Goal: Task Accomplishment & Management: Use online tool/utility

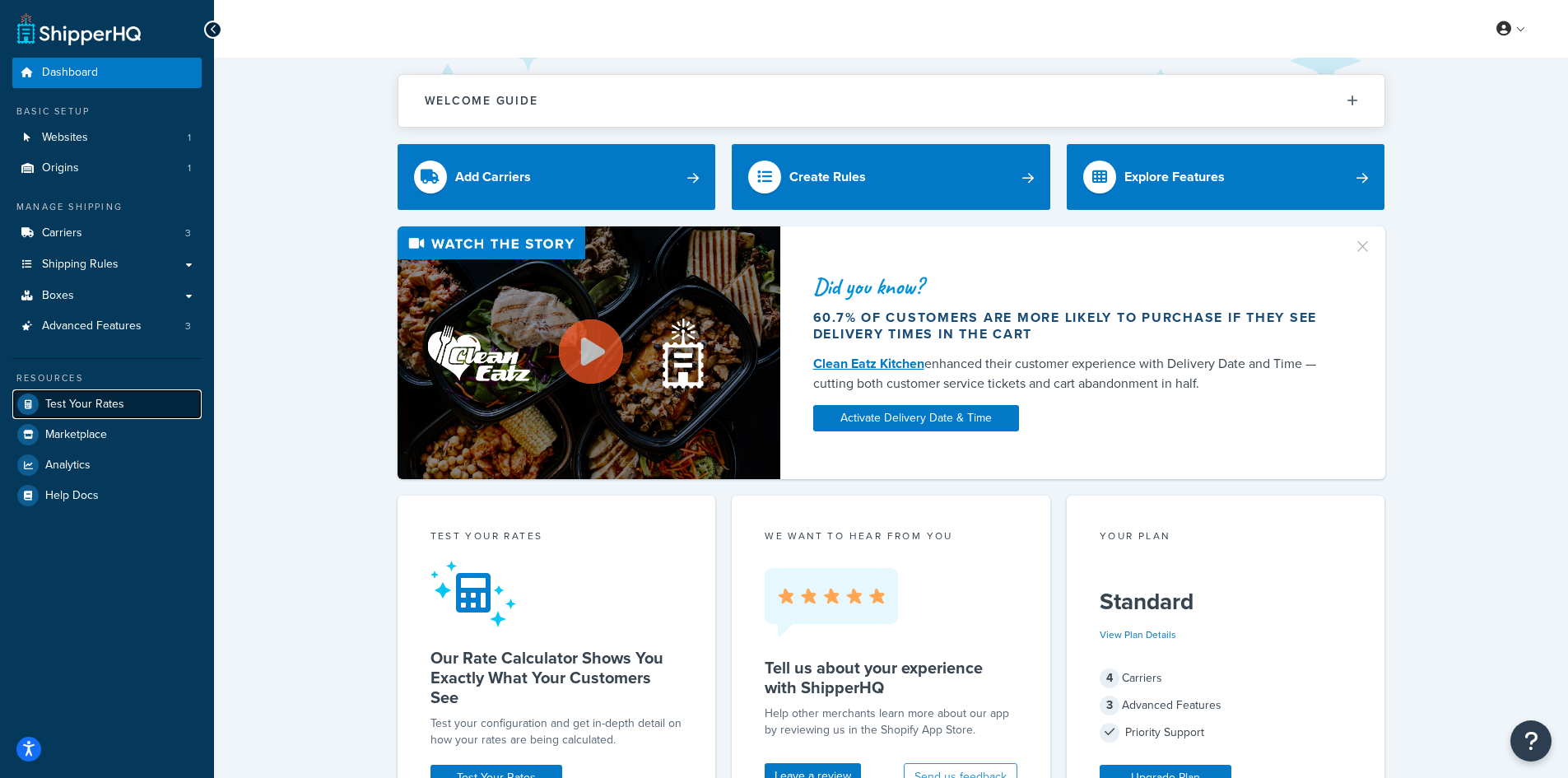
click at [89, 392] on link "Test Your Rates" at bounding box center [107, 404] width 189 height 30
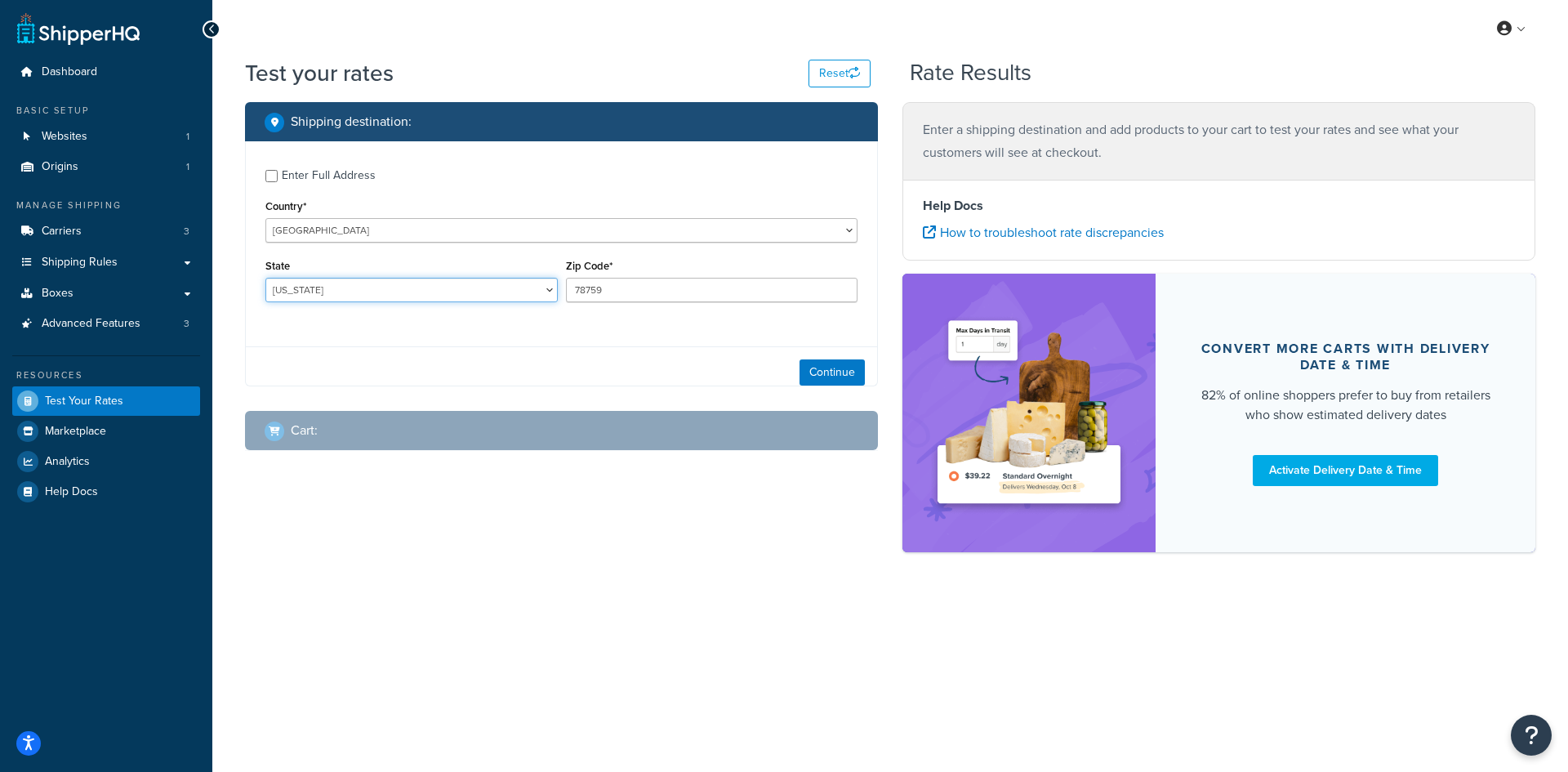
click at [339, 294] on select "[US_STATE] [US_STATE] [US_STATE] [US_STATE] [US_STATE] Armed Forces Americas Ar…" at bounding box center [412, 290] width 292 height 25
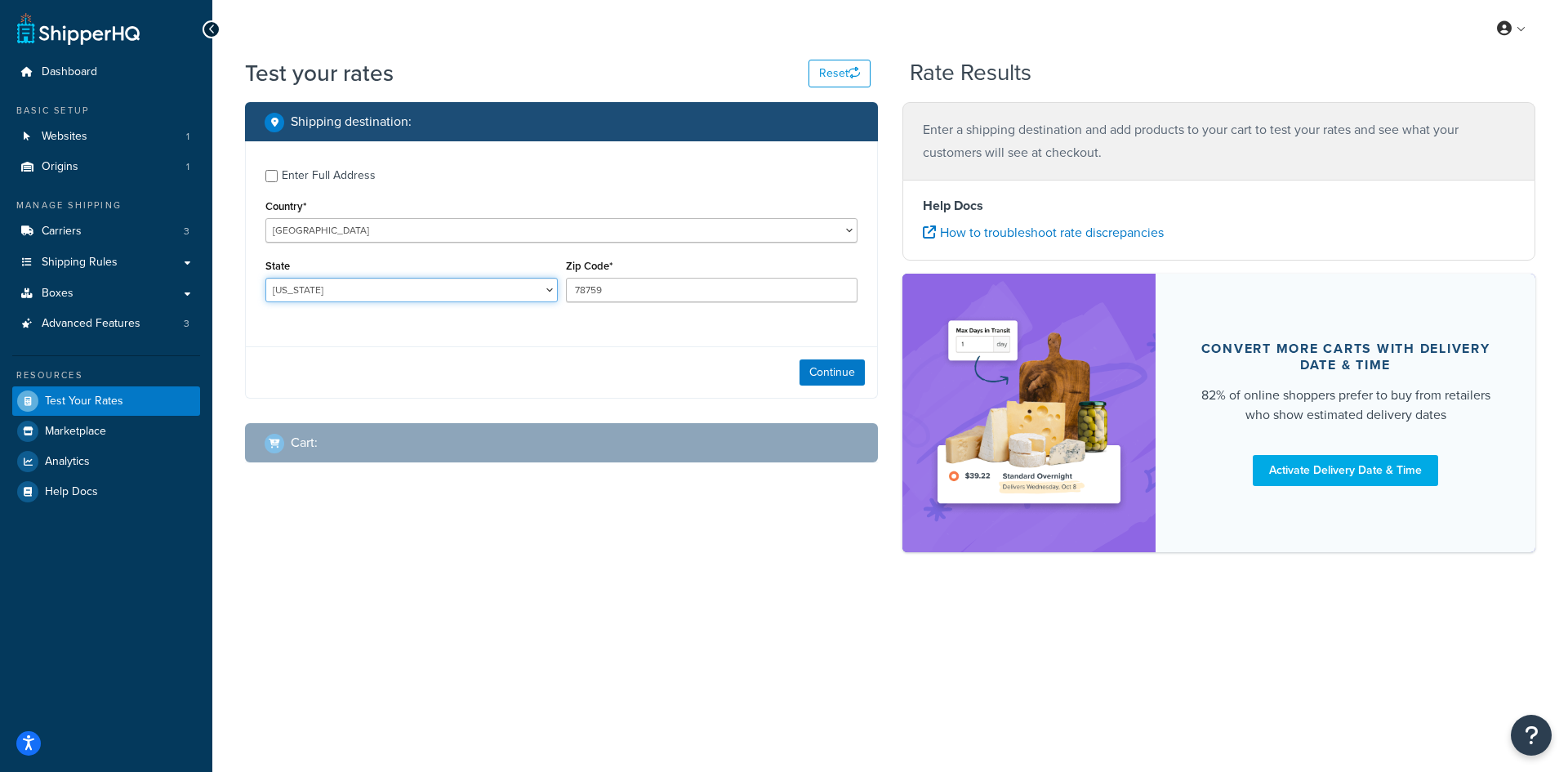
select select "NC"
click at [265, 278] on select "[US_STATE] [US_STATE] [US_STATE] [US_STATE] [US_STATE] Armed Forces Americas Ar…" at bounding box center [412, 290] width 292 height 25
click at [640, 283] on input "78759" at bounding box center [712, 290] width 292 height 25
paste input "1.02"
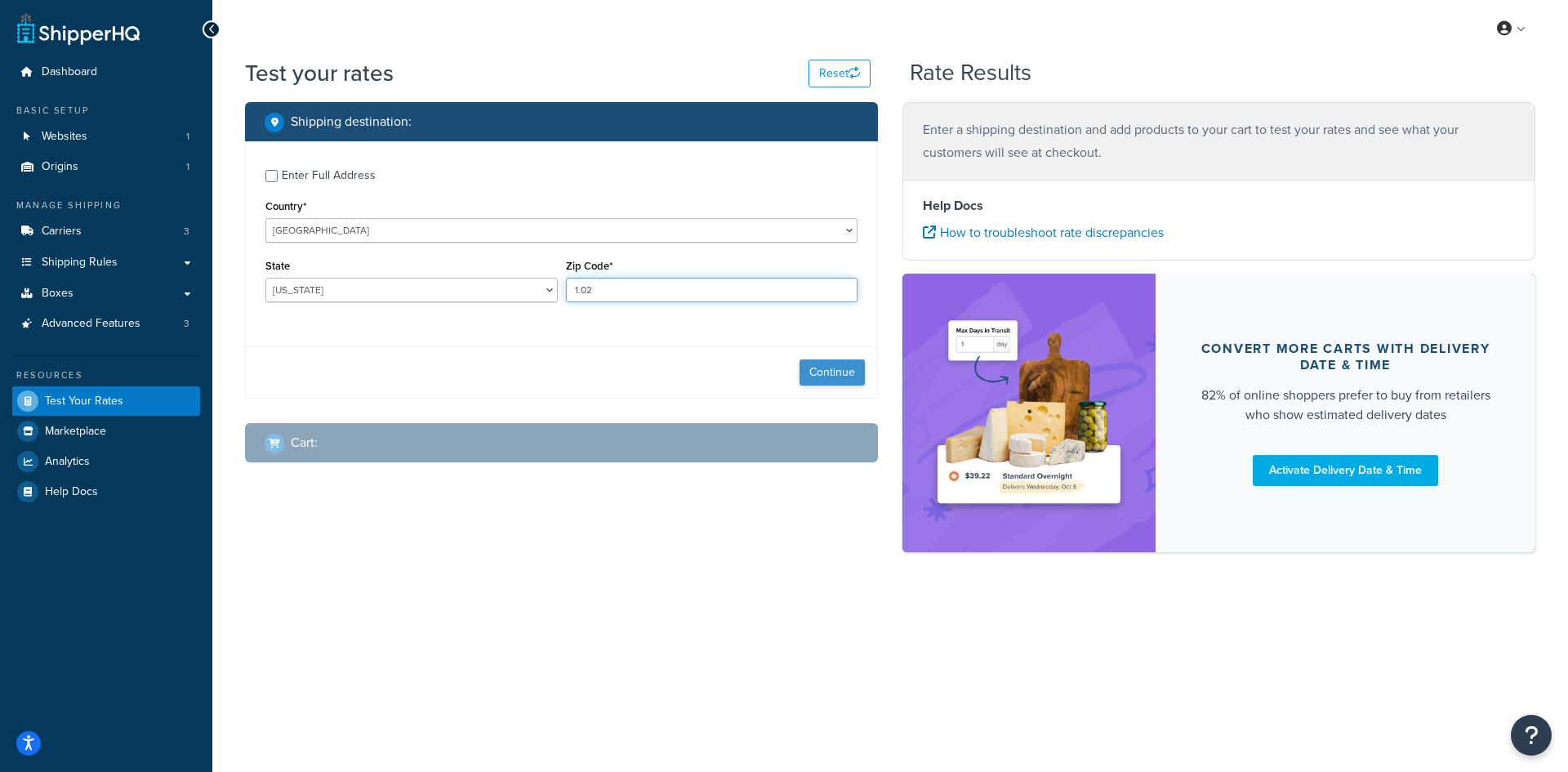
type input "1.02"
click at [820, 369] on button "Continue" at bounding box center [831, 372] width 65 height 26
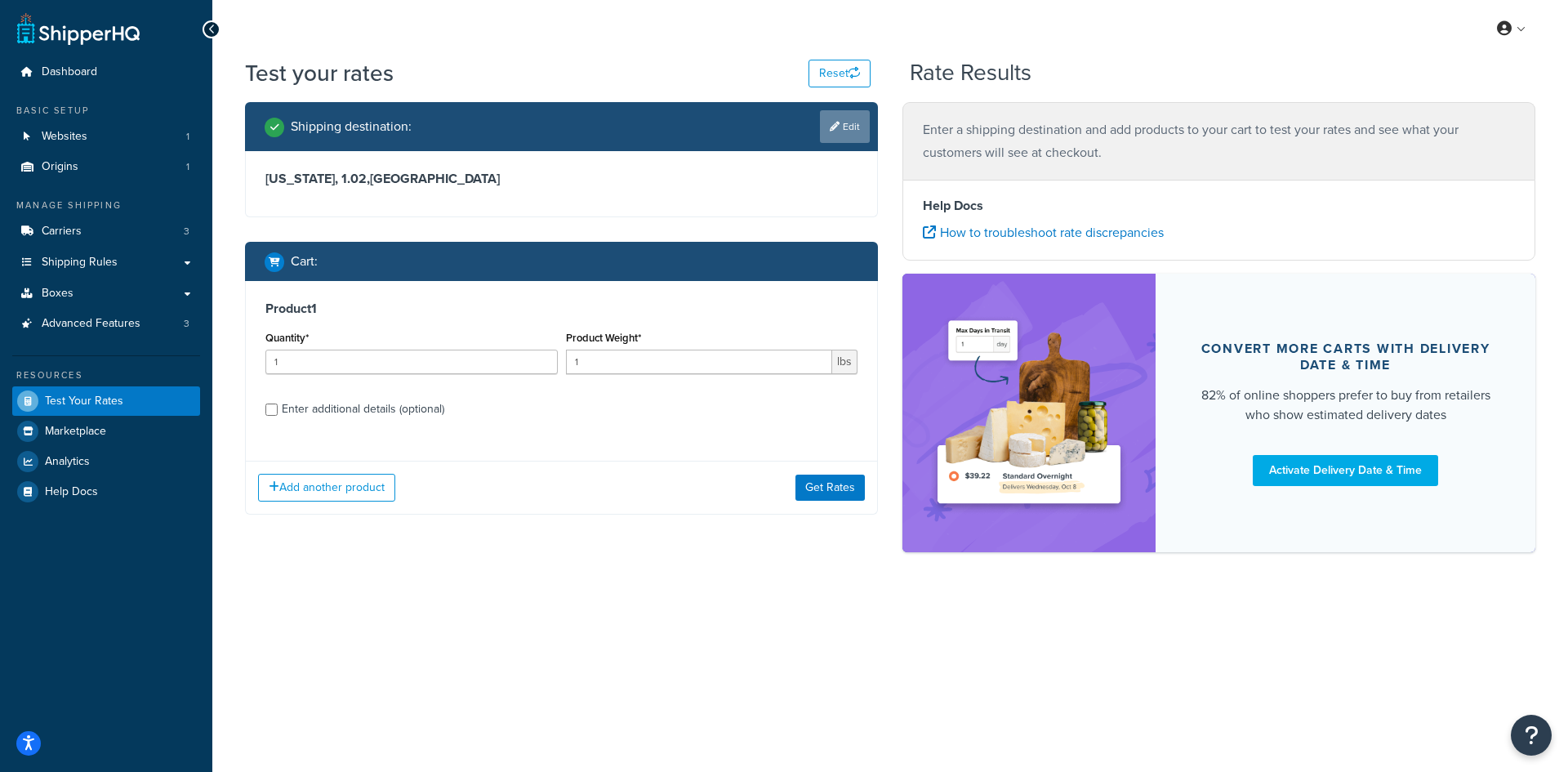
click at [824, 122] on link "Edit" at bounding box center [844, 127] width 50 height 33
select select "NC"
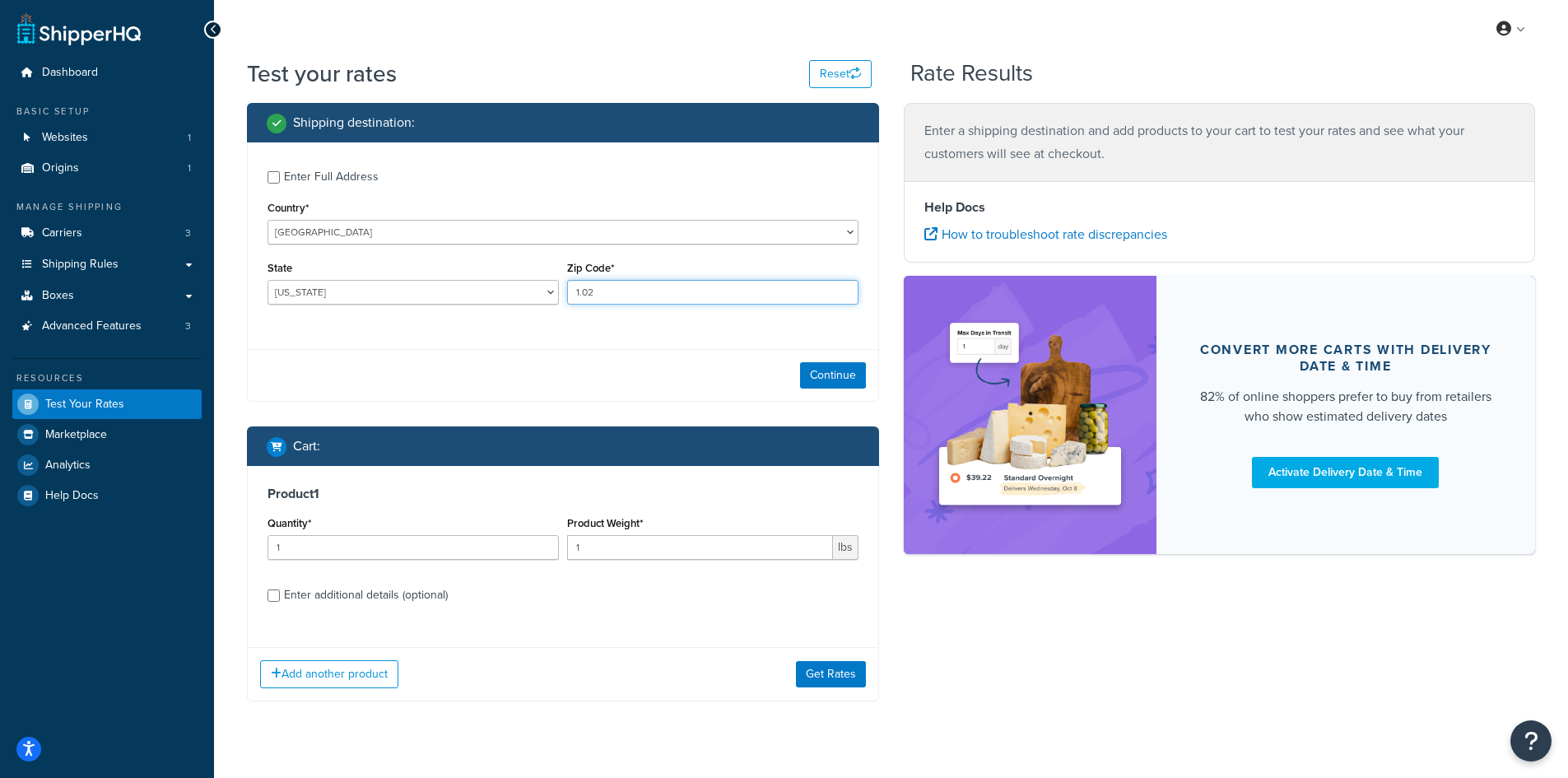
click at [588, 293] on input "1.02" at bounding box center [712, 292] width 292 height 25
type input "28173"
click at [408, 558] on input "1" at bounding box center [413, 547] width 292 height 25
type input "100"
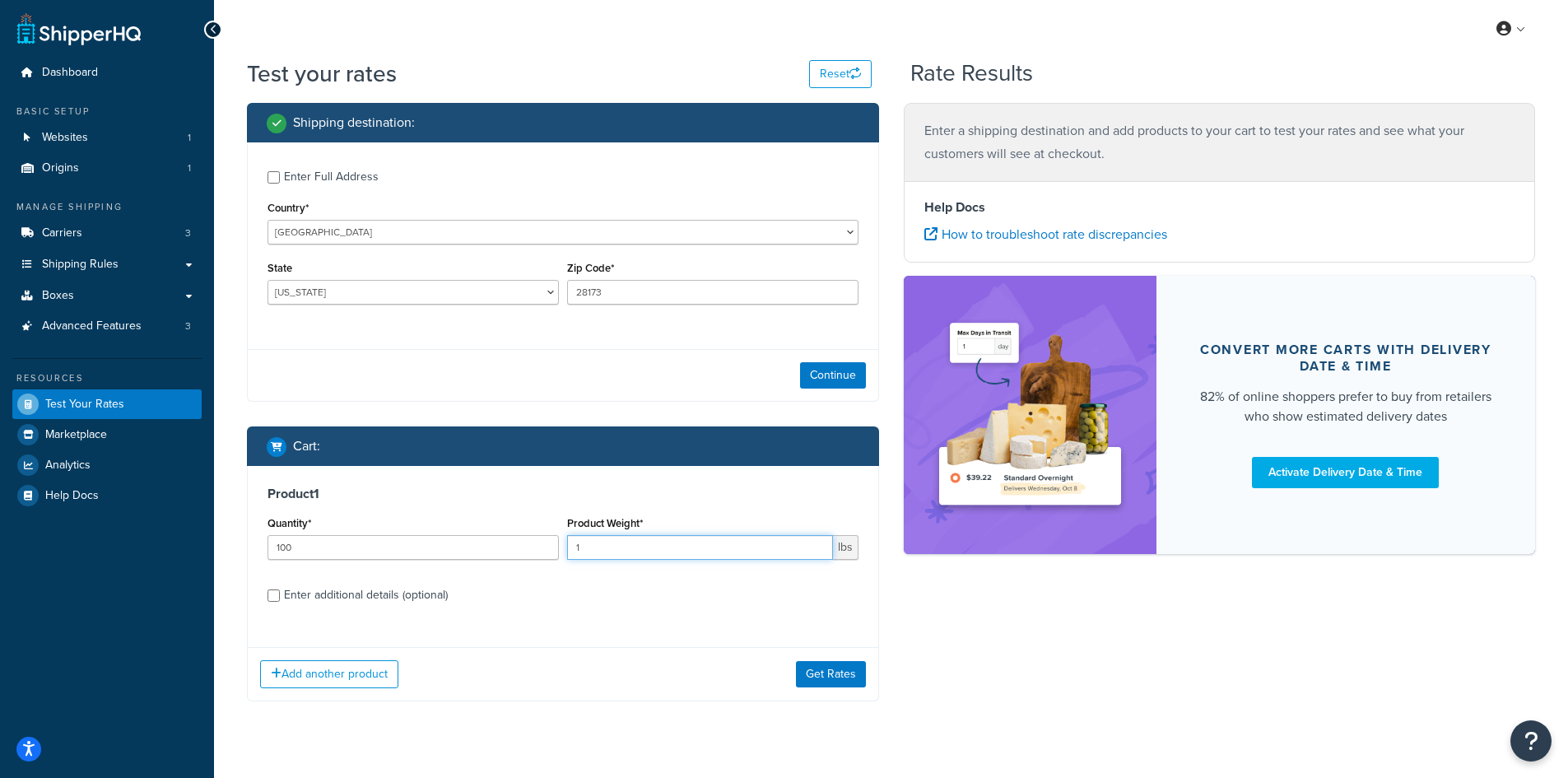
paste input ".02"
type input "1.02"
click at [833, 678] on button "Get Rates" at bounding box center [831, 674] width 70 height 26
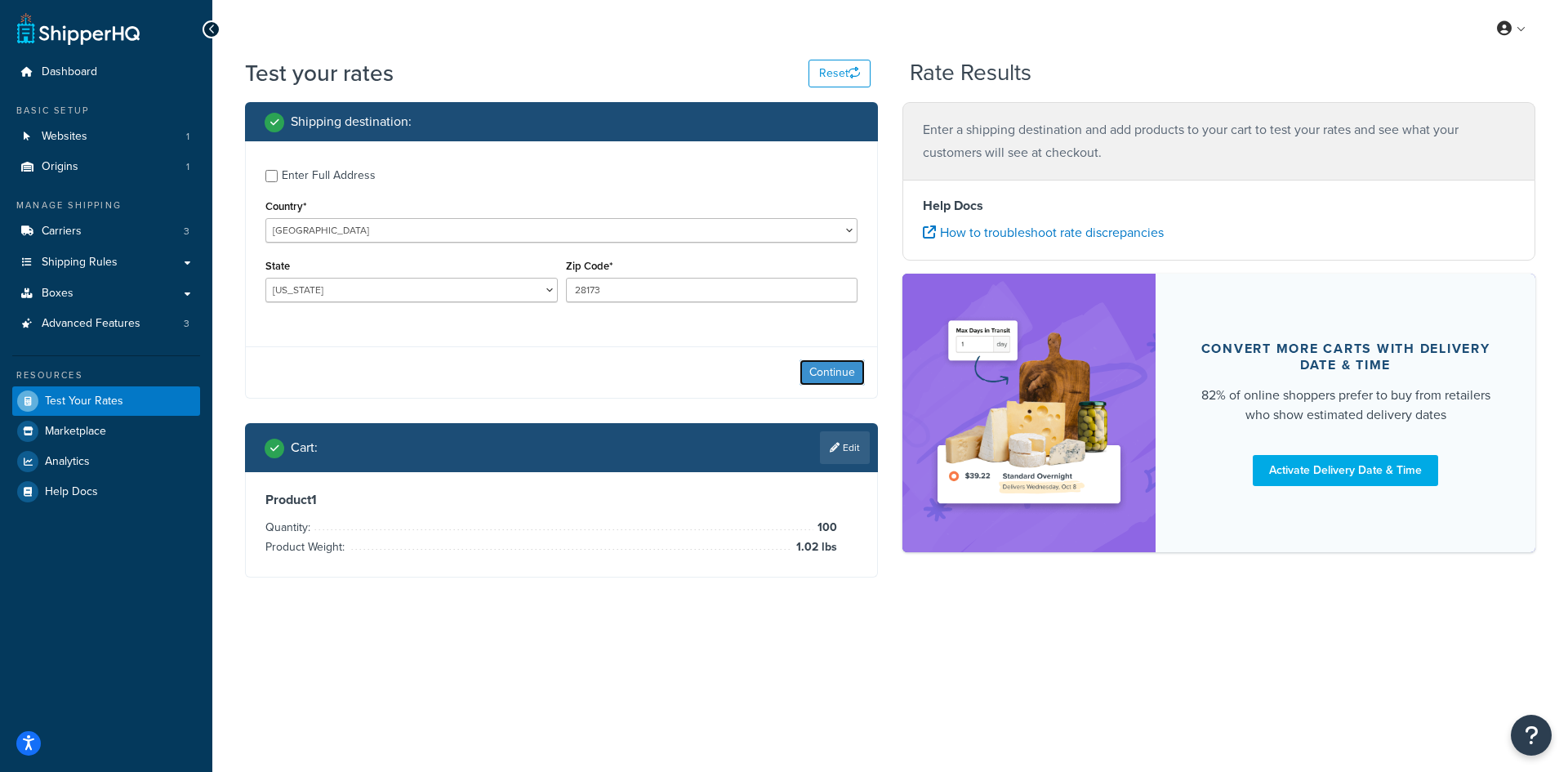
click at [808, 368] on button "Continue" at bounding box center [831, 372] width 65 height 26
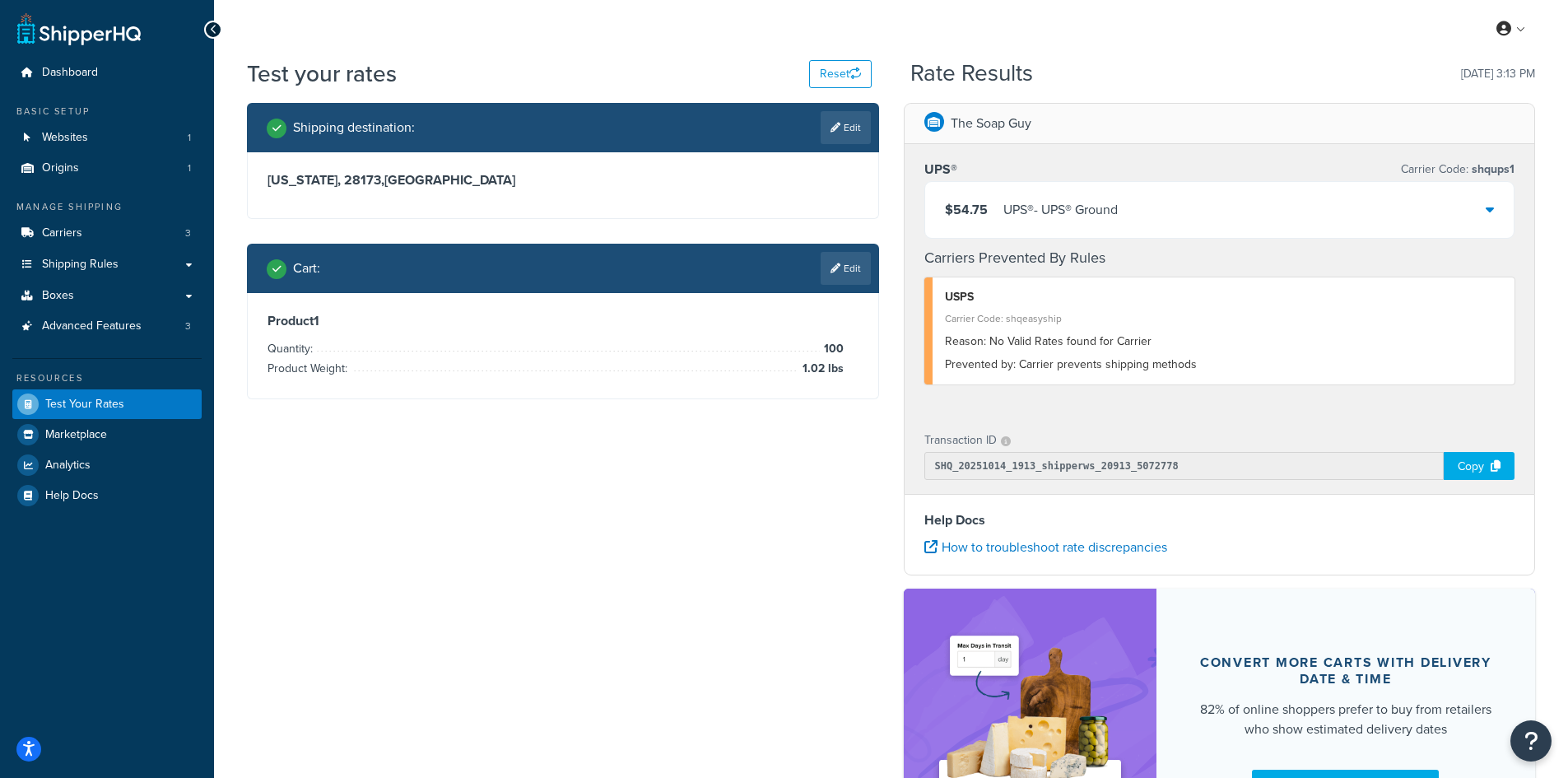
click at [1064, 211] on div "UPS® - UPS® Ground" at bounding box center [1060, 209] width 115 height 23
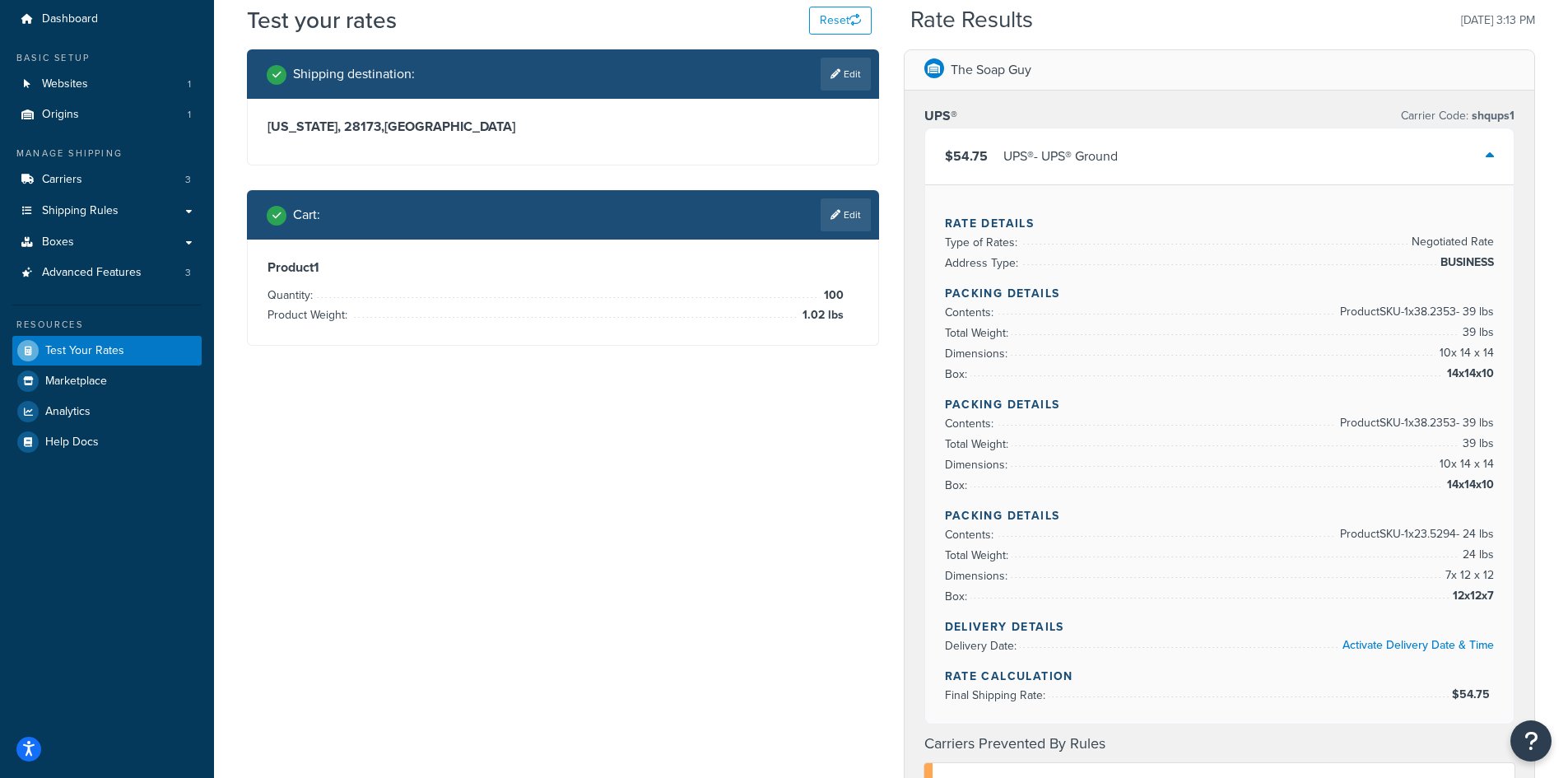
scroll to position [82, 0]
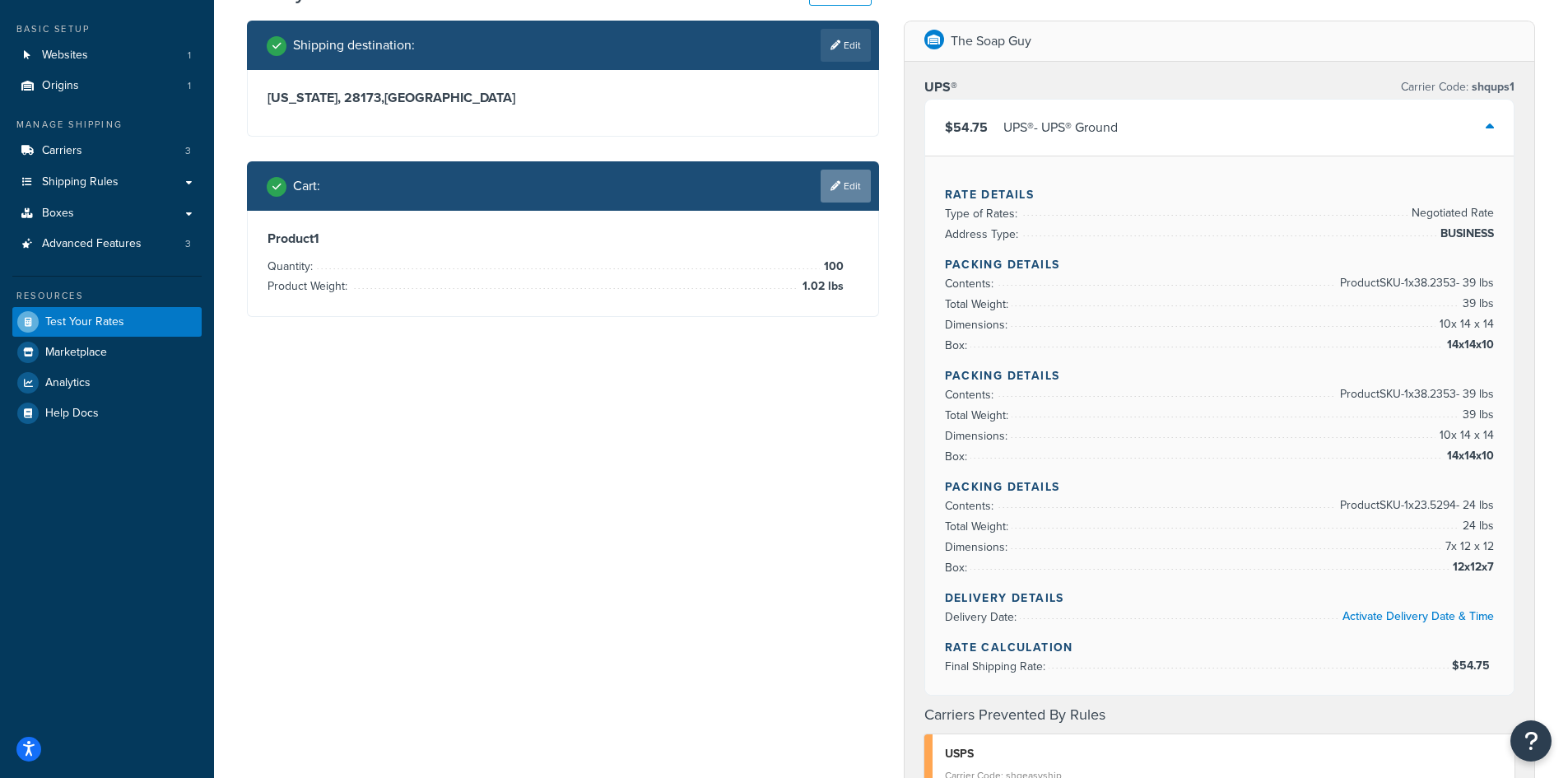
click at [840, 185] on link "Edit" at bounding box center [846, 186] width 50 height 33
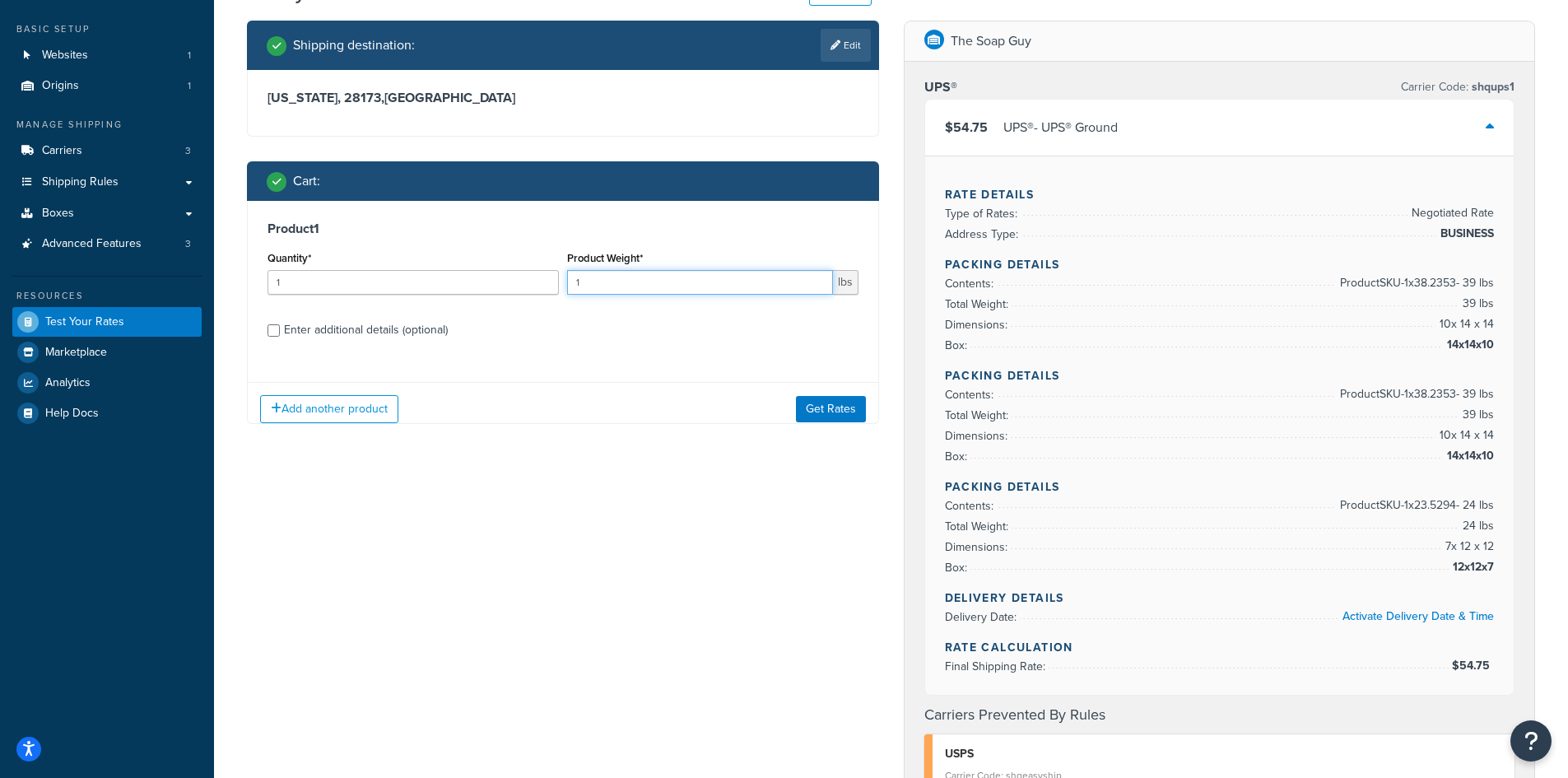
click at [684, 284] on input "1" at bounding box center [699, 282] width 266 height 25
click at [821, 42] on link "Edit" at bounding box center [846, 45] width 50 height 33
select select "NC"
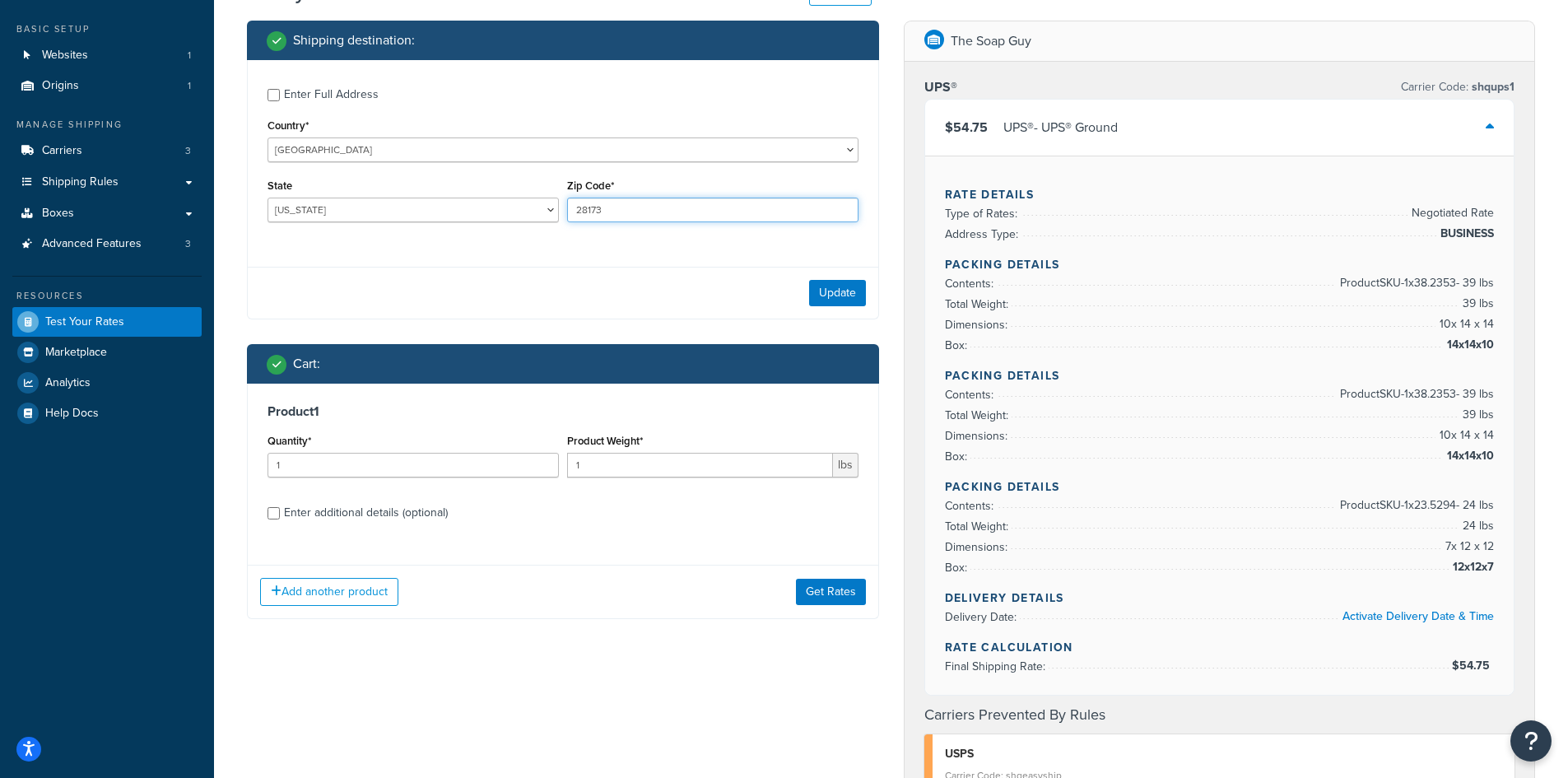
click at [597, 213] on input "28173" at bounding box center [712, 209] width 292 height 25
paste input "84335"
type input "84335"
click at [307, 205] on select "[US_STATE] [US_STATE] [US_STATE] [US_STATE] [US_STATE] Armed Forces Americas Ar…" at bounding box center [413, 209] width 292 height 25
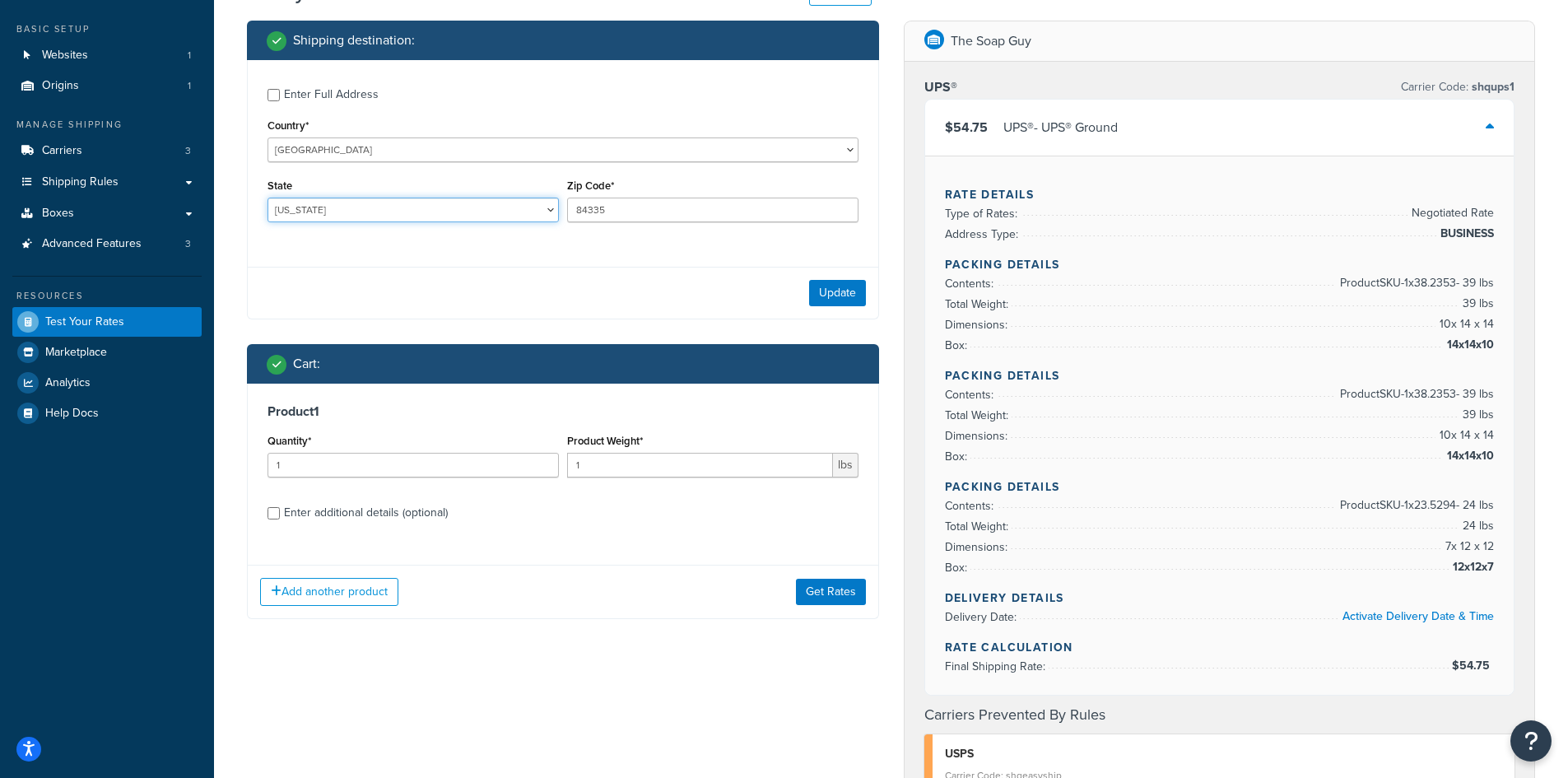
click at [307, 205] on select "[US_STATE] [US_STATE] [US_STATE] [US_STATE] [US_STATE] Armed Forces Americas Ar…" at bounding box center [413, 209] width 292 height 25
select select "UT"
click at [268, 197] on select "[US_STATE] [US_STATE] [US_STATE] [US_STATE] [US_STATE] Armed Forces Americas Ar…" at bounding box center [413, 209] width 292 height 25
click at [824, 286] on button "Update" at bounding box center [837, 293] width 56 height 26
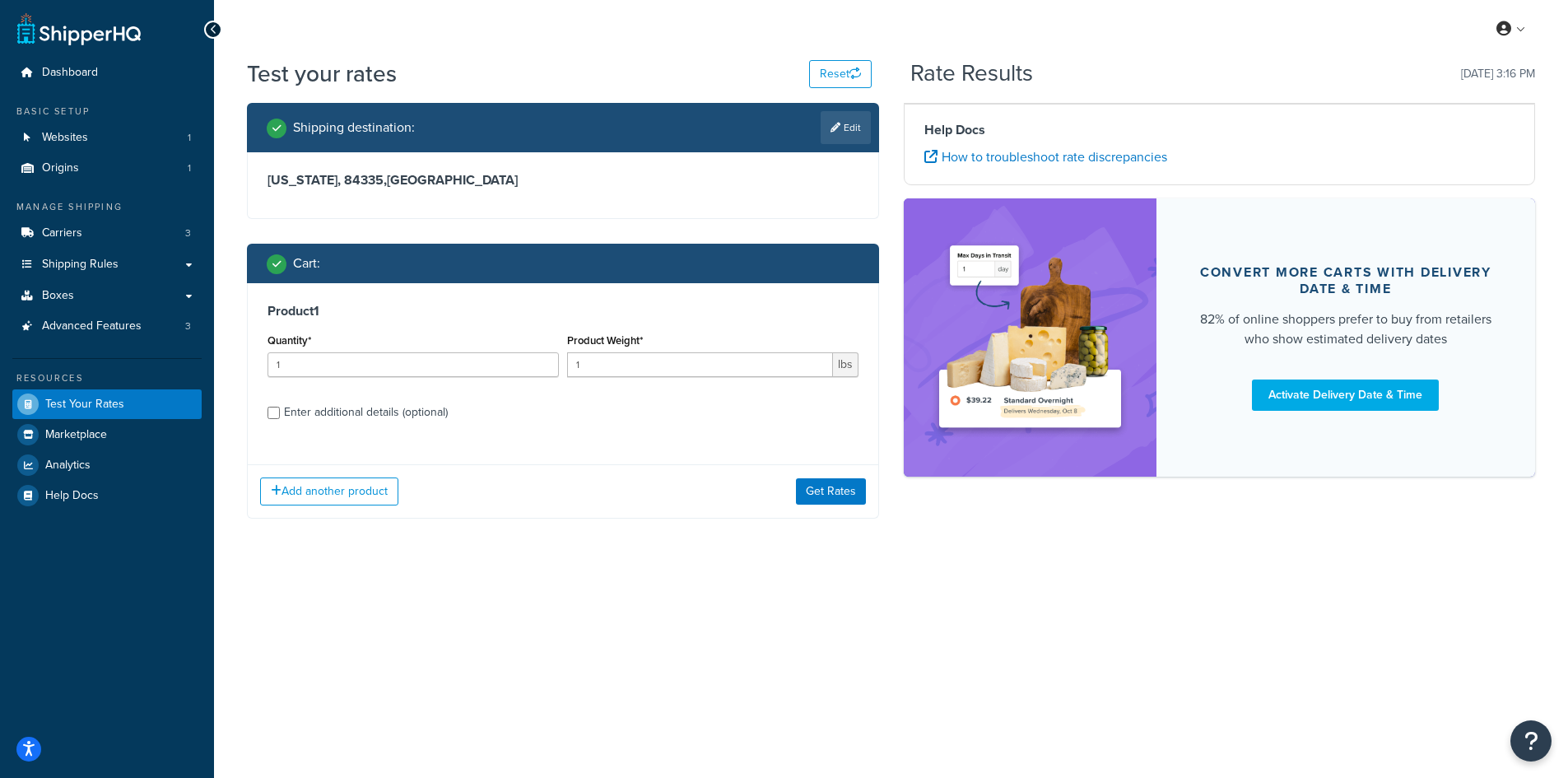
scroll to position [0, 0]
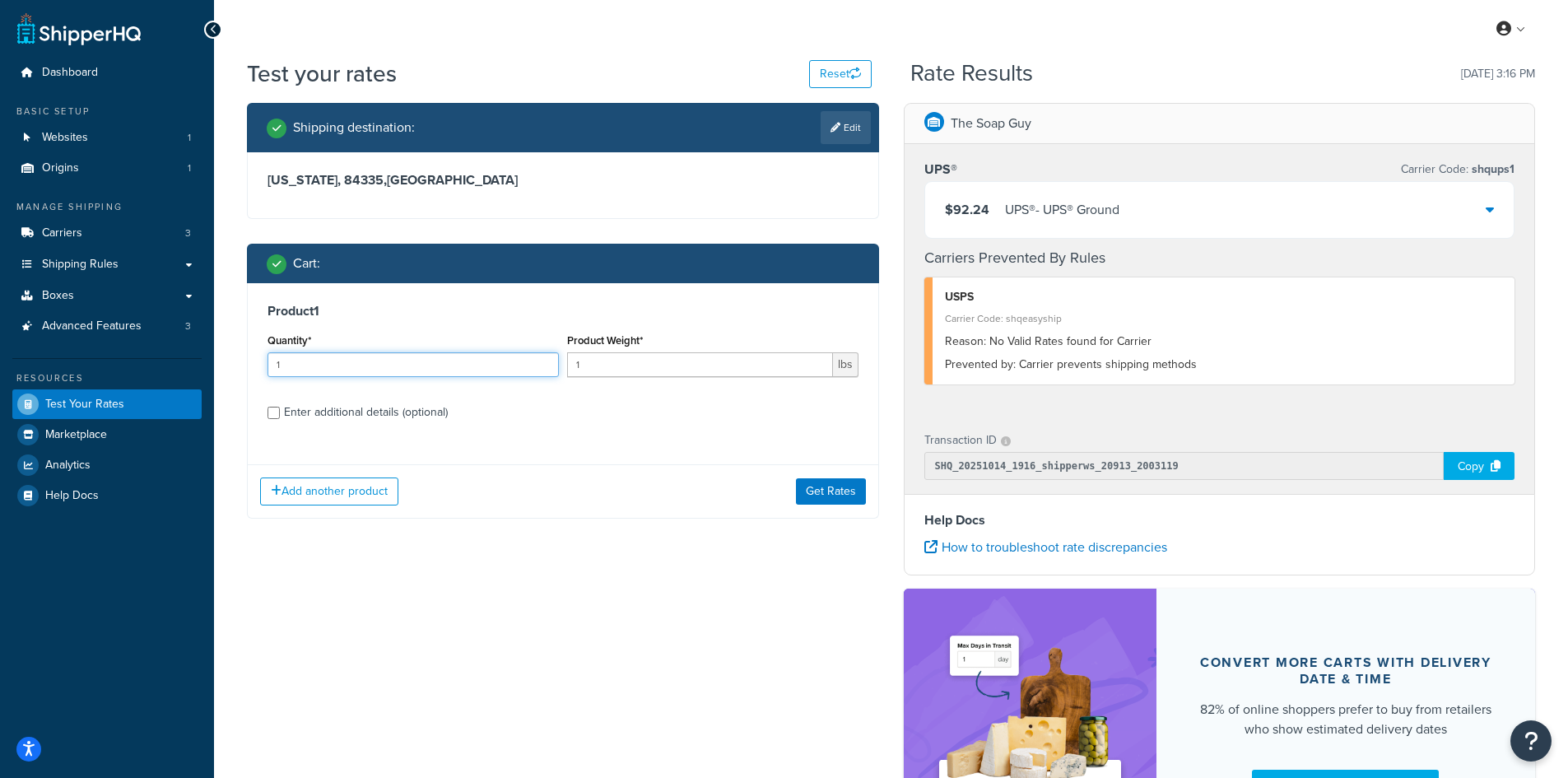
click at [449, 359] on input "1" at bounding box center [413, 364] width 292 height 25
type input "100"
paste input "0.57"
type input "0.57"
click at [855, 492] on button "Get Rates" at bounding box center [831, 491] width 70 height 26
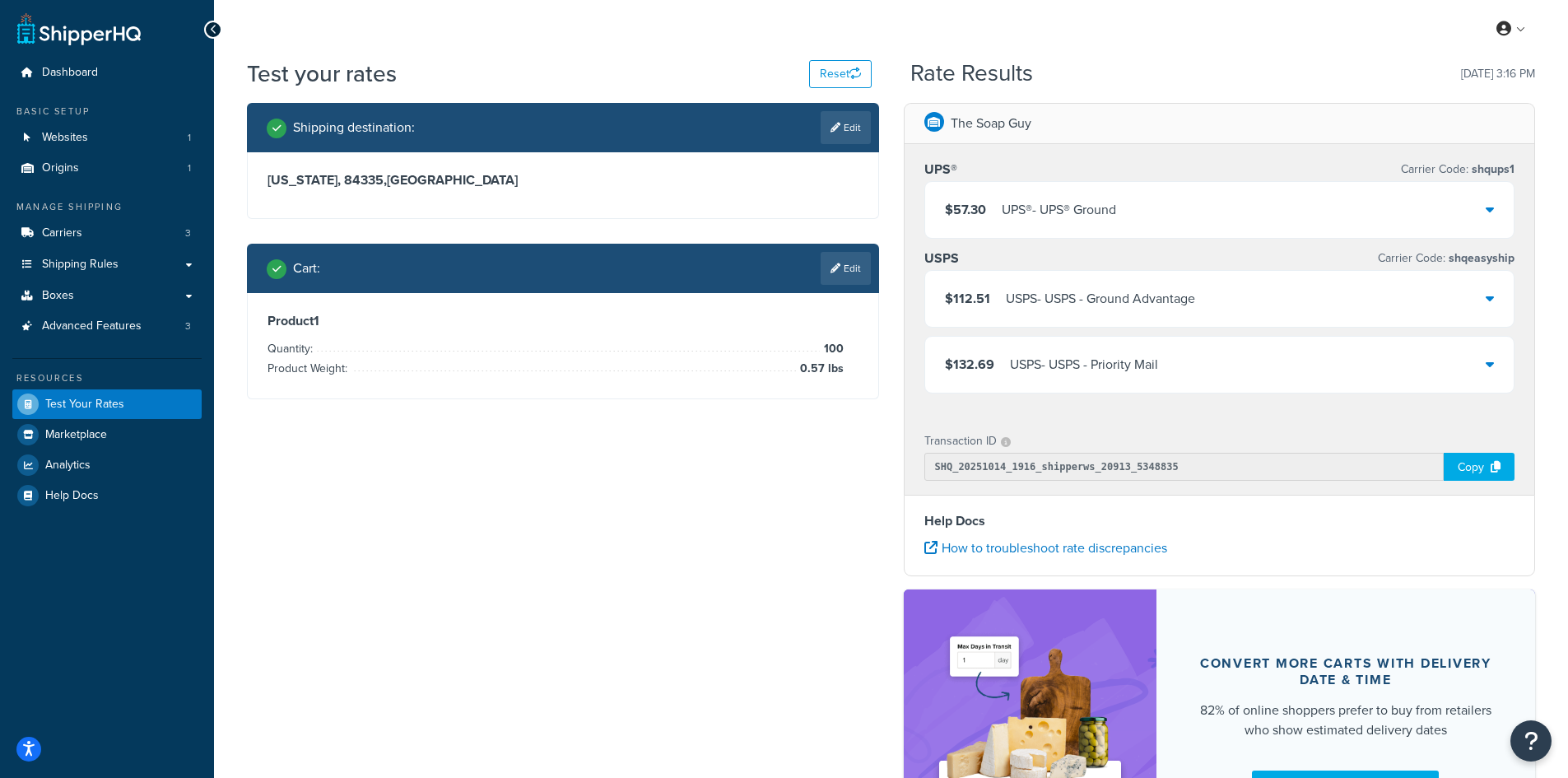
click at [1011, 208] on div "UPS® - UPS® Ground" at bounding box center [1060, 209] width 115 height 23
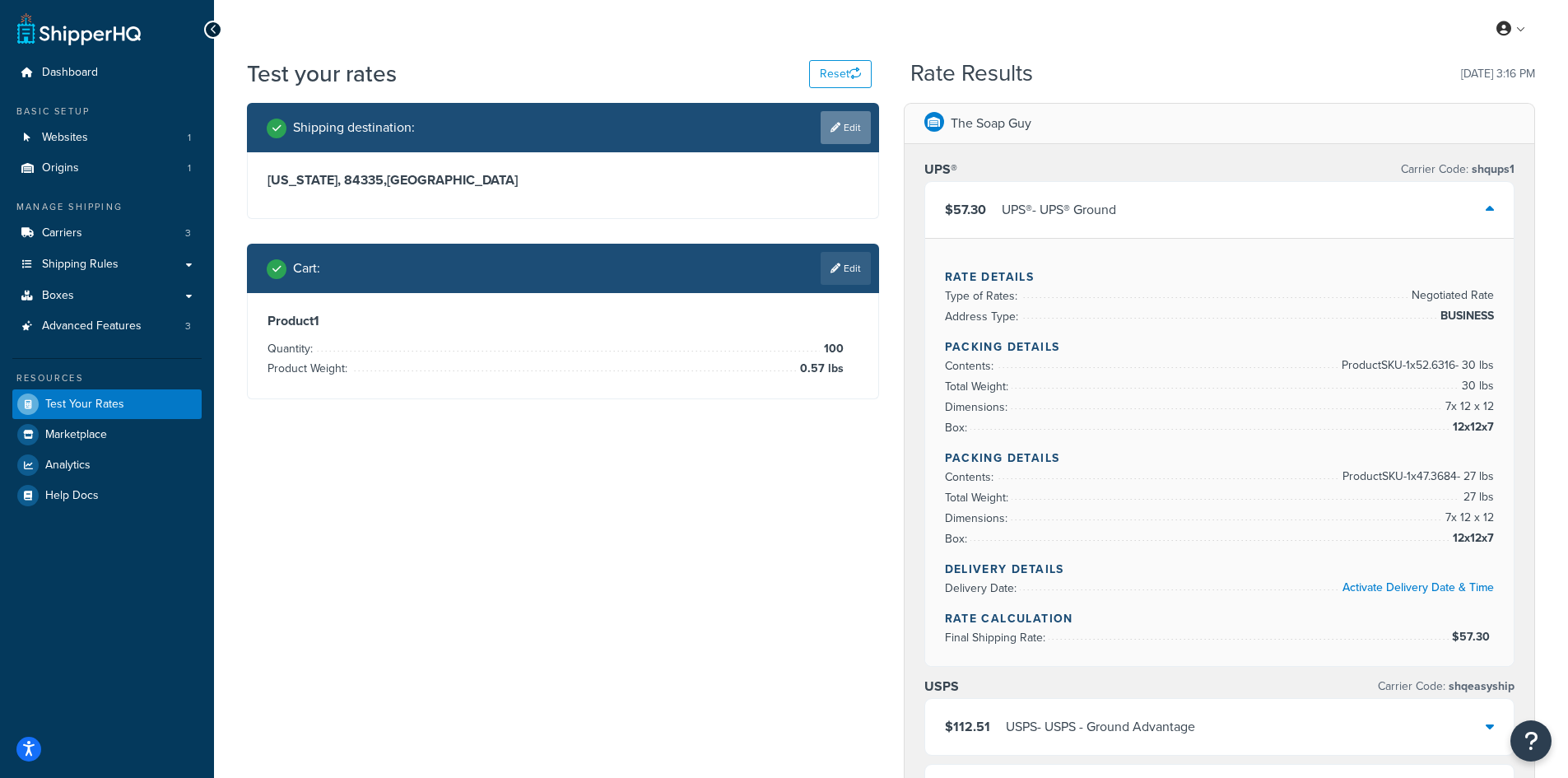
click at [833, 144] on link "Edit" at bounding box center [846, 128] width 50 height 33
select select "UT"
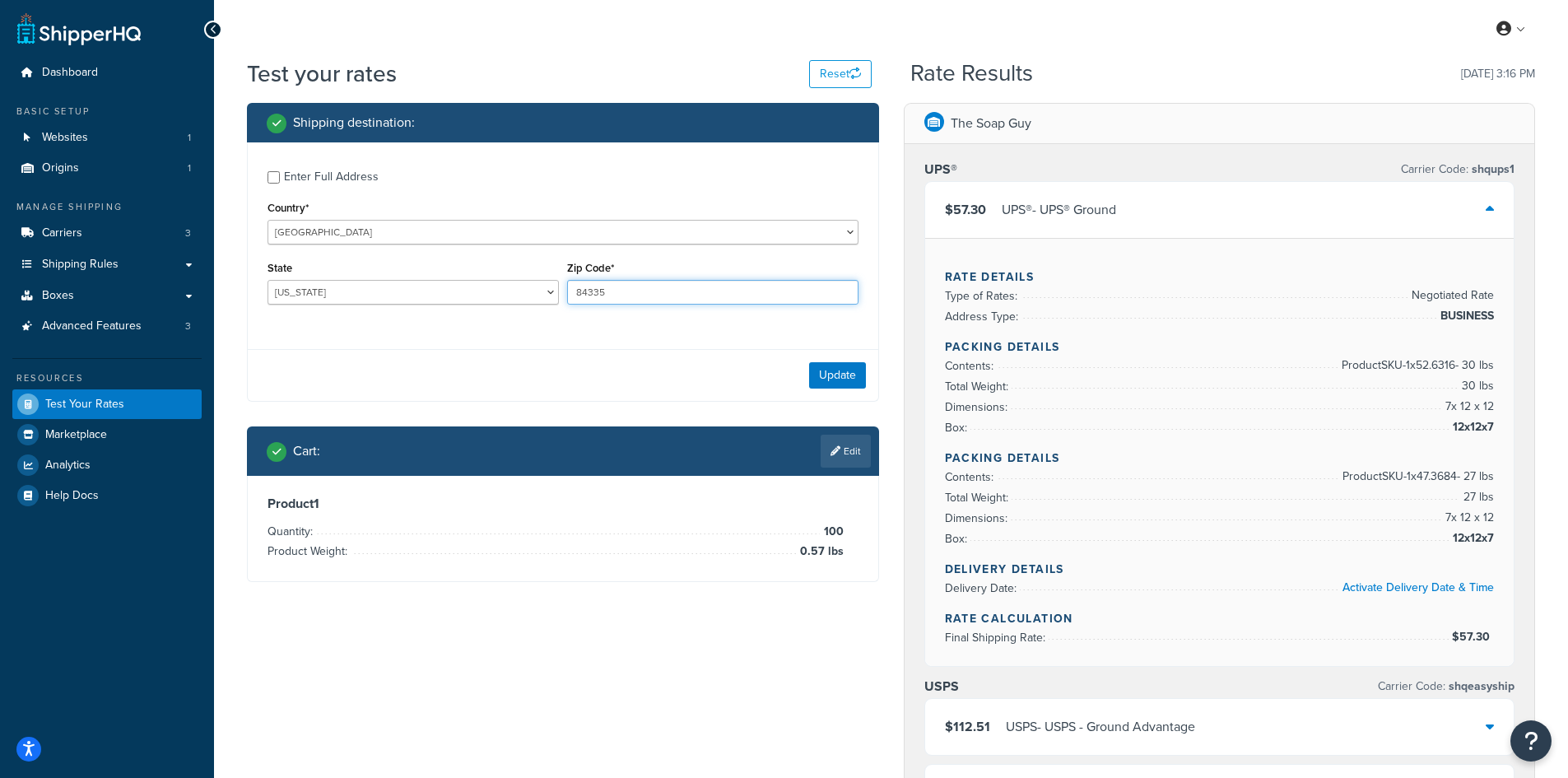
click at [649, 284] on input "84335" at bounding box center [712, 292] width 292 height 25
type input "35042"
click at [478, 307] on div "State [US_STATE] [US_STATE] [US_STATE] [US_STATE] [US_STATE] Armed Forces Ameri…" at bounding box center [413, 286] width 300 height 60
click at [458, 299] on select "[US_STATE] [US_STATE] [US_STATE] [US_STATE] [US_STATE] Armed Forces Americas Ar…" at bounding box center [413, 292] width 292 height 25
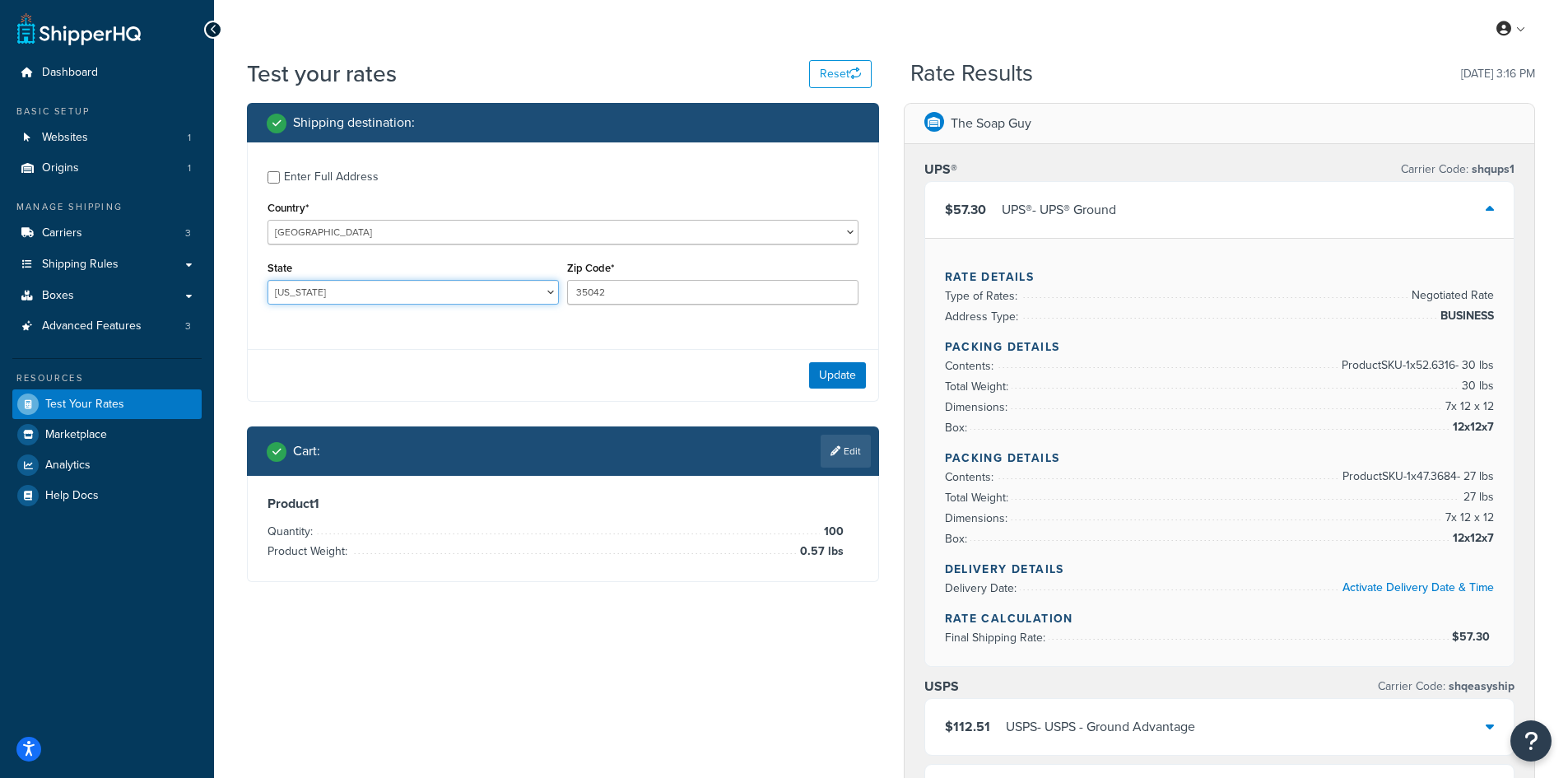
select select "AL"
click at [268, 280] on select "[US_STATE] [US_STATE] [US_STATE] [US_STATE] [US_STATE] Armed Forces Americas Ar…" at bounding box center [413, 292] width 292 height 25
click at [846, 368] on button "Update" at bounding box center [837, 375] width 56 height 26
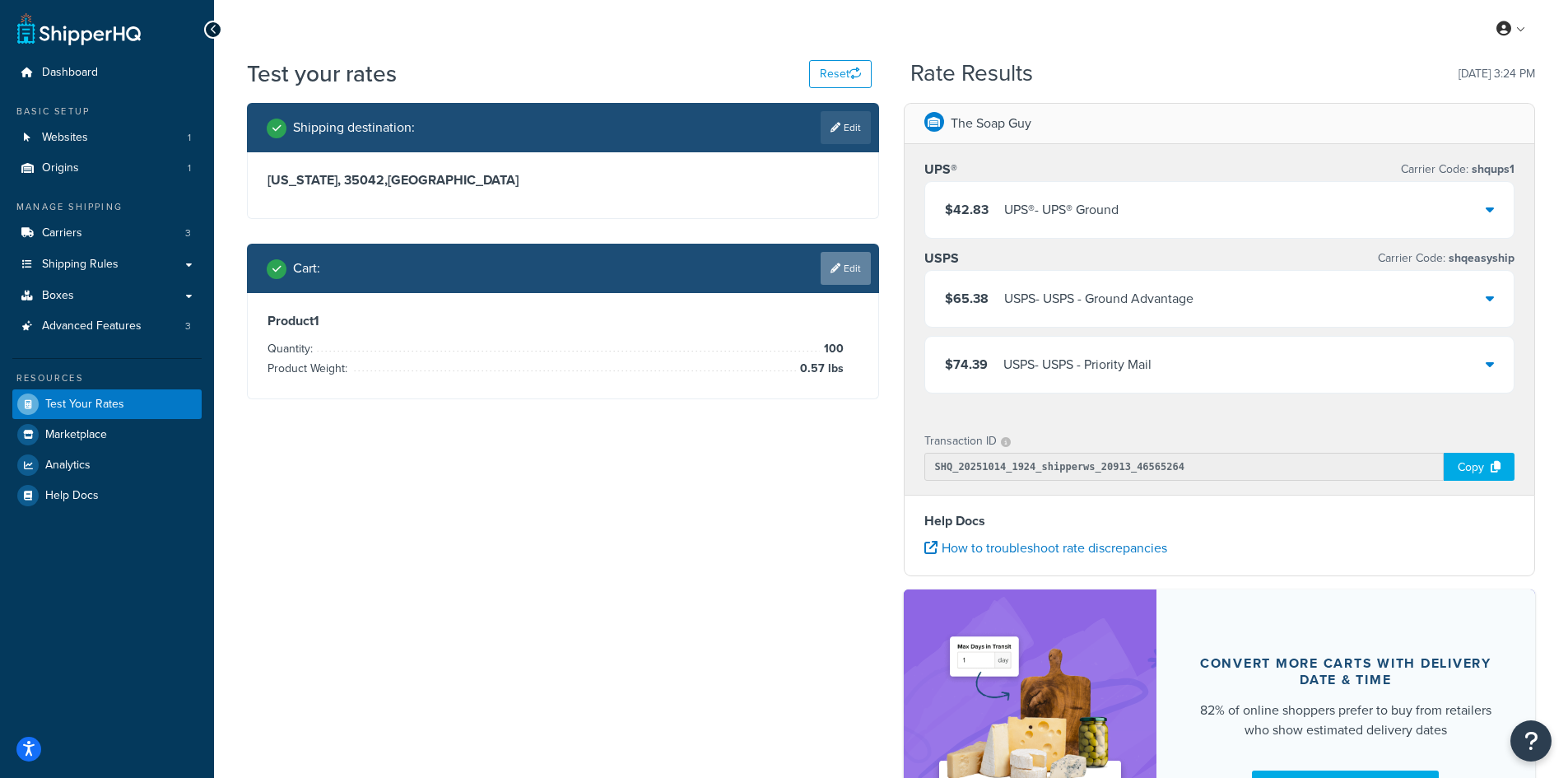
click at [837, 284] on link "Edit" at bounding box center [846, 269] width 50 height 33
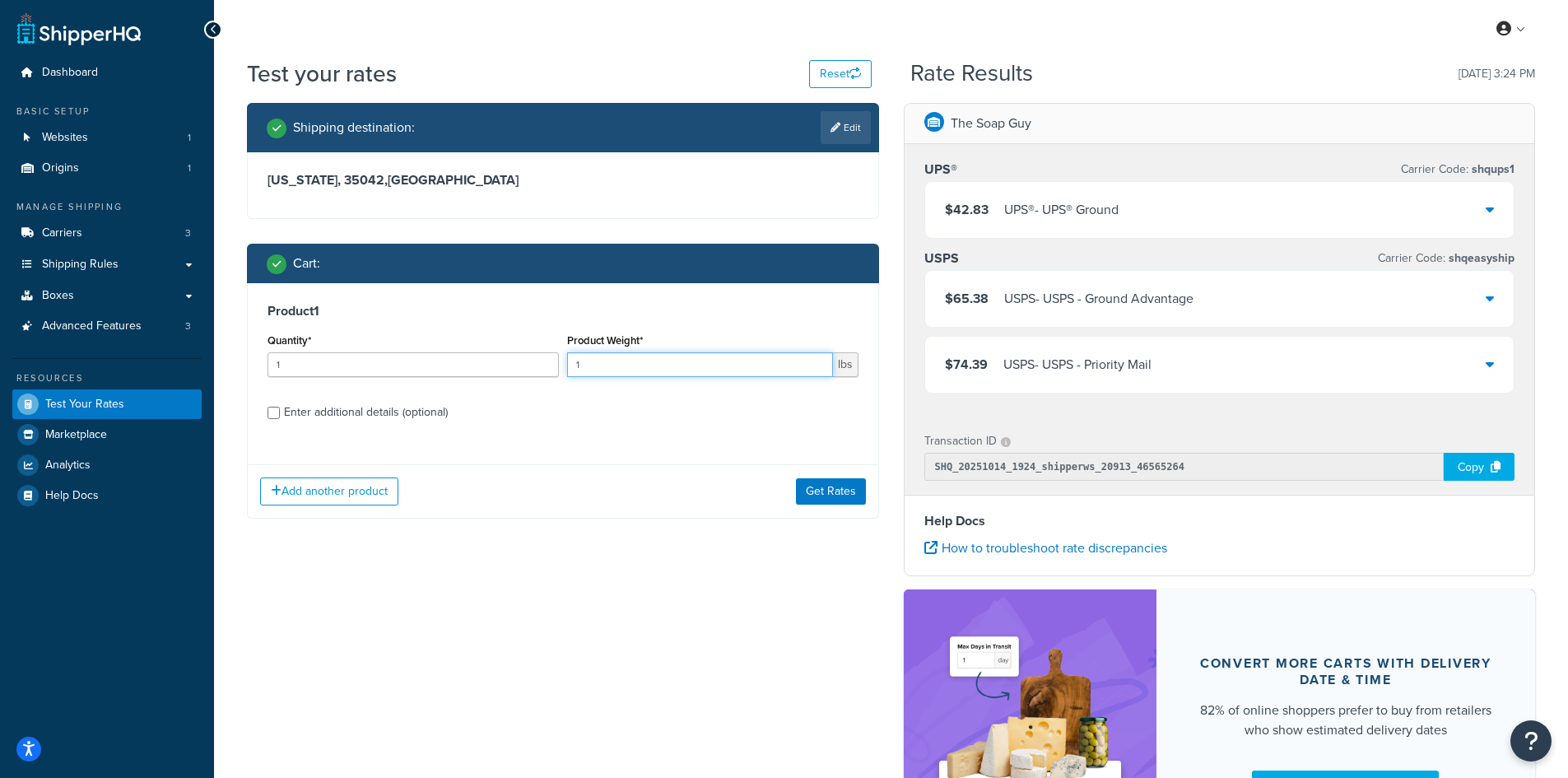
click at [646, 362] on input "1" at bounding box center [699, 364] width 266 height 25
type input "1"
type input "0.60"
click at [500, 364] on input "1" at bounding box center [413, 364] width 292 height 25
type input "100"
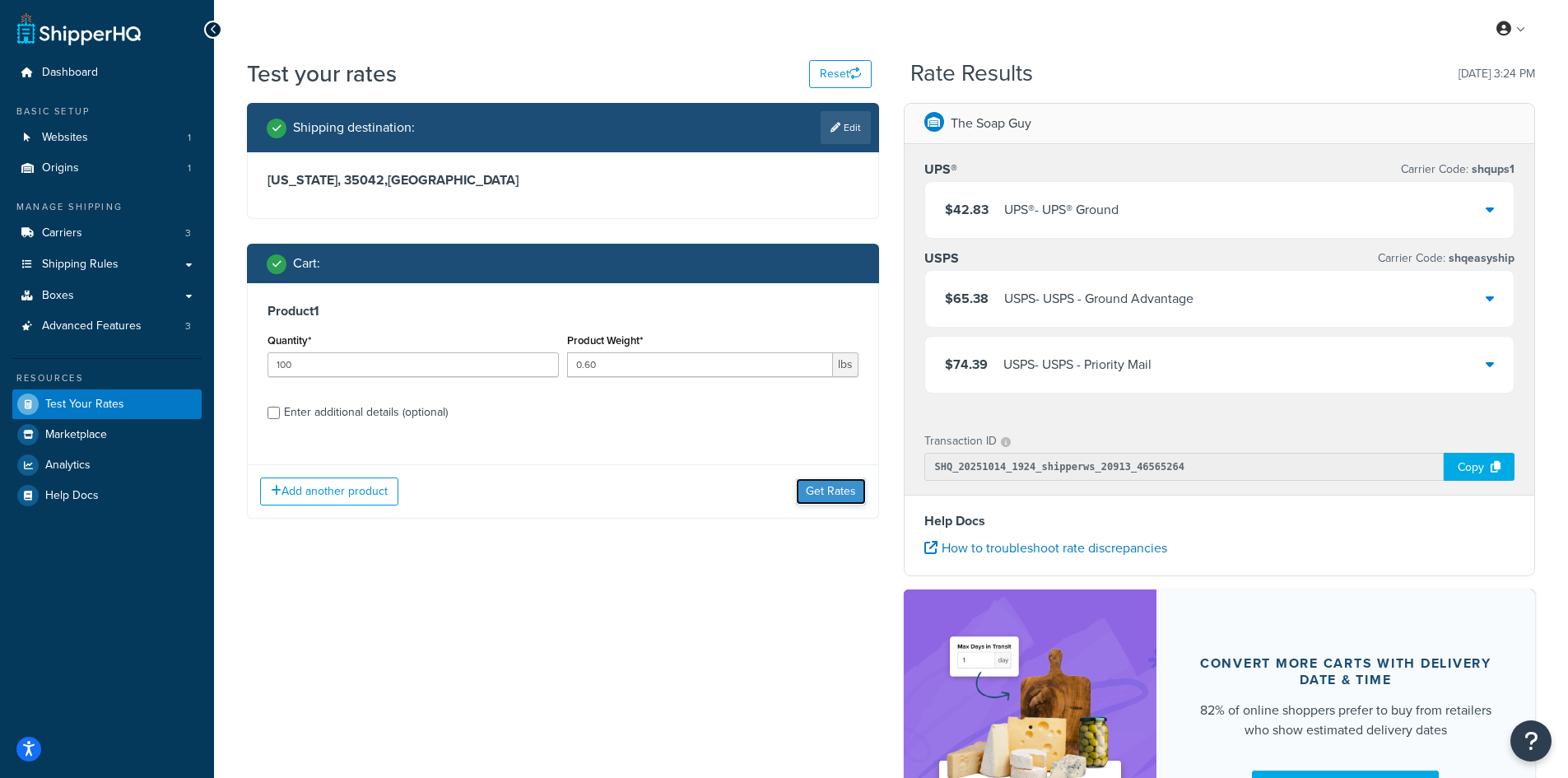
click at [829, 499] on button "Get Rates" at bounding box center [831, 491] width 70 height 26
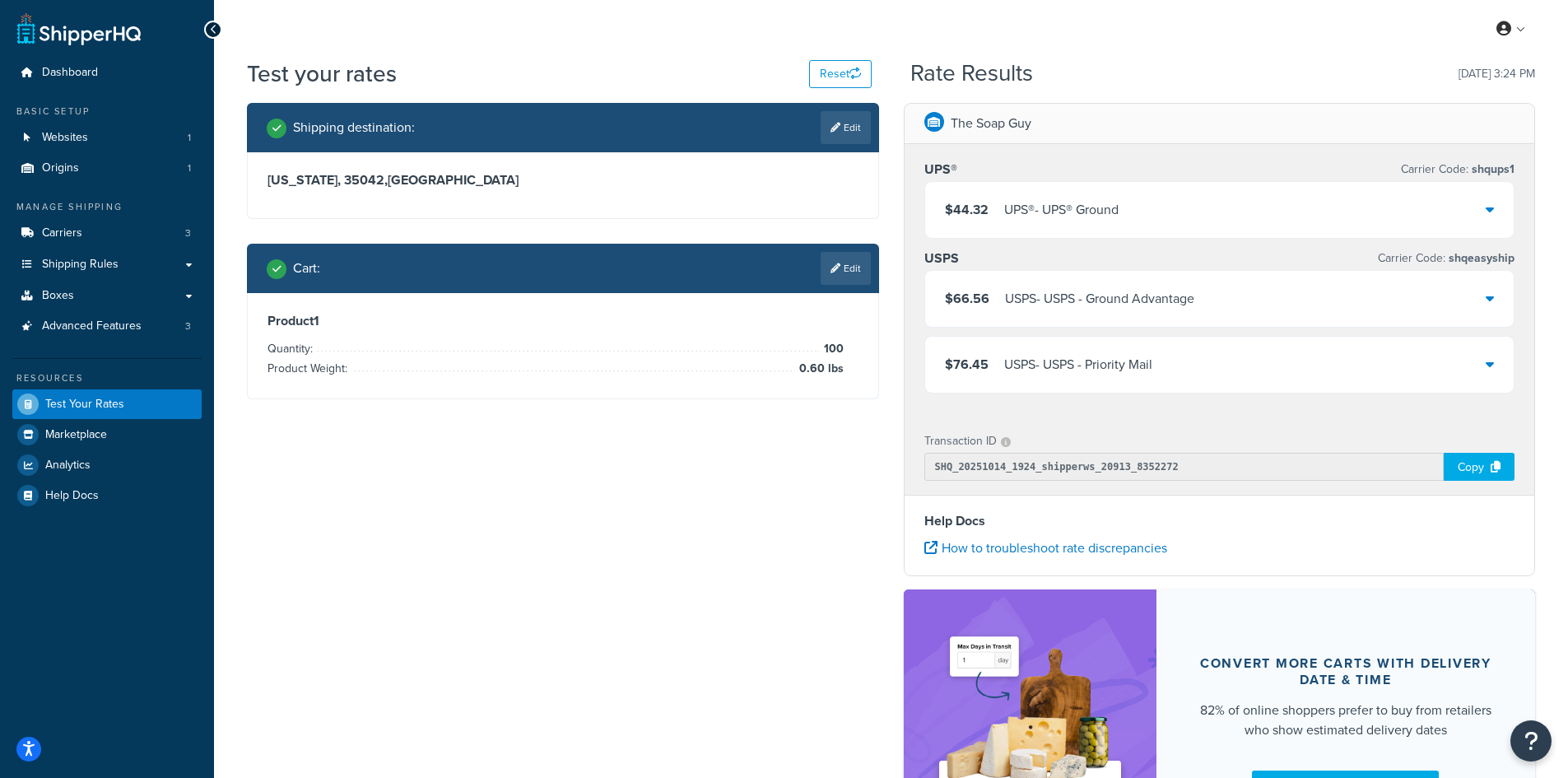
click at [1054, 207] on div "UPS® - UPS® Ground" at bounding box center [1061, 209] width 115 height 23
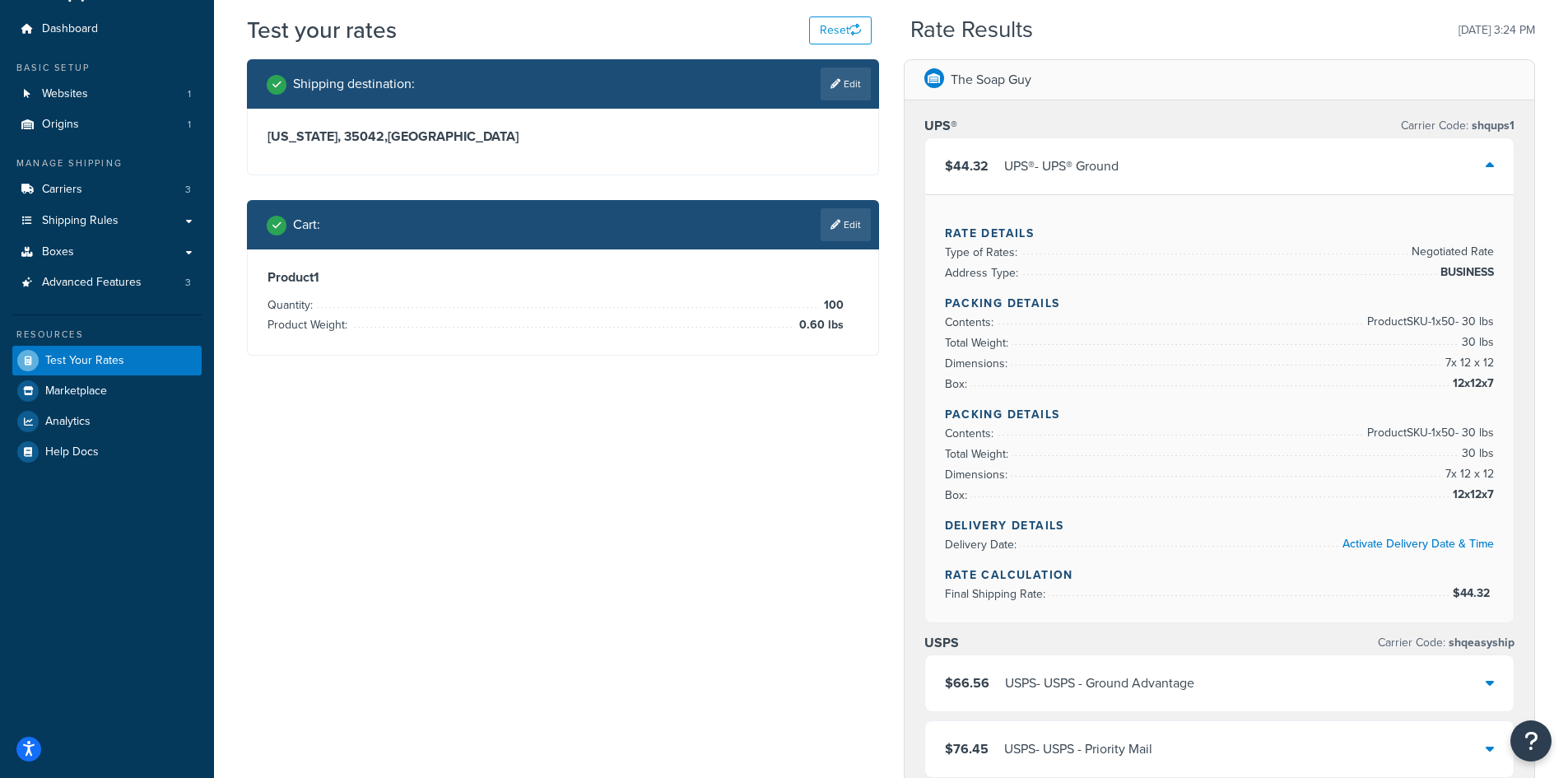
scroll to position [82, 0]
